Goal: Navigation & Orientation: Find specific page/section

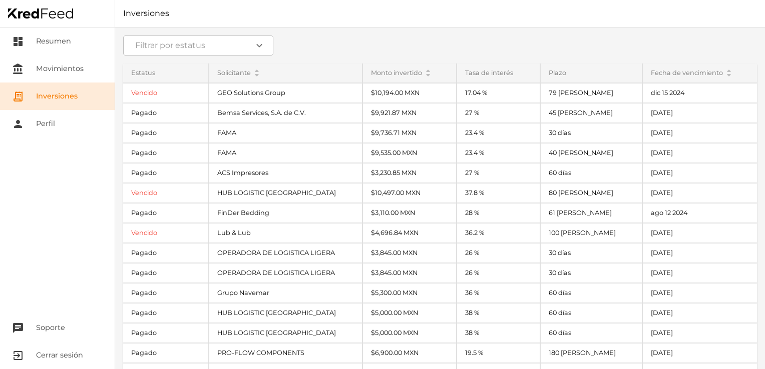
click at [70, 100] on link "receipt_long Inversiones" at bounding box center [57, 97] width 115 height 28
click at [72, 37] on link "dashboard Resumen" at bounding box center [57, 42] width 115 height 28
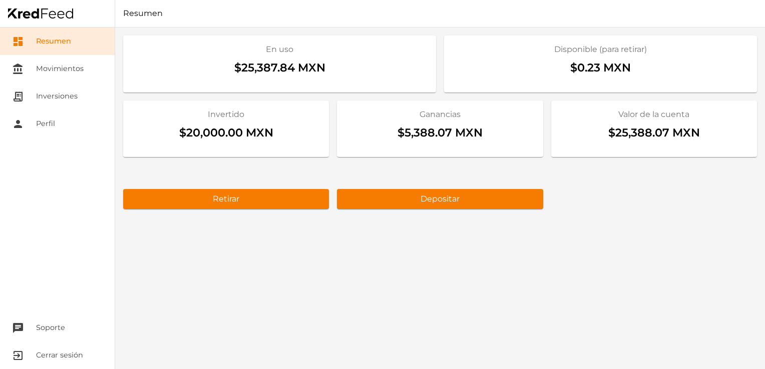
click at [540, 241] on div "En uso $25,387.84 MXN Disponible (para retirar) $0.23 MXN Invertido $20,000.00 …" at bounding box center [440, 199] width 650 height 342
